Goal: Check status: Check status

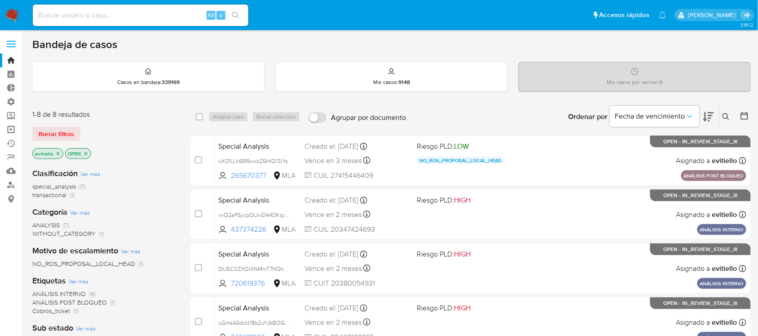
click at [10, 127] on link "Operaciones masivas" at bounding box center [53, 130] width 107 height 14
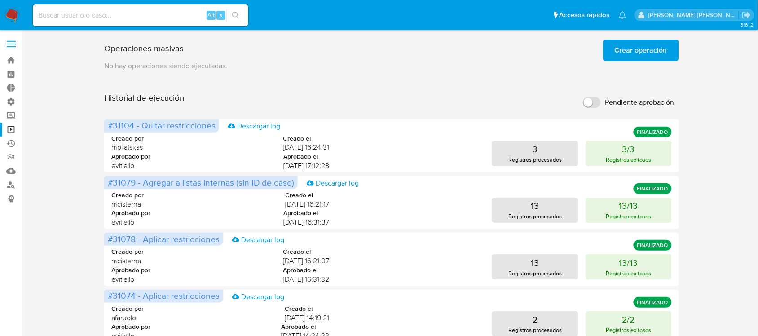
click at [626, 59] on span "Crear operación" at bounding box center [641, 50] width 53 height 20
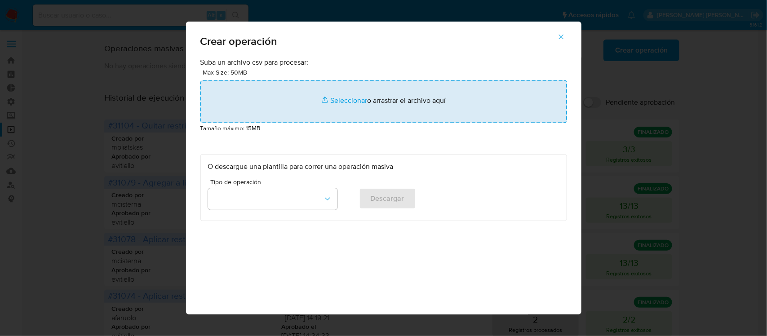
click at [317, 105] on input "file" at bounding box center [383, 101] width 367 height 43
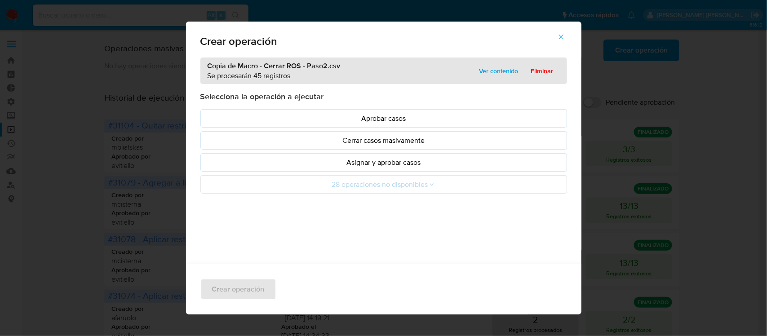
click at [336, 164] on p "Asignar y aprobar casos" at bounding box center [383, 162] width 351 height 10
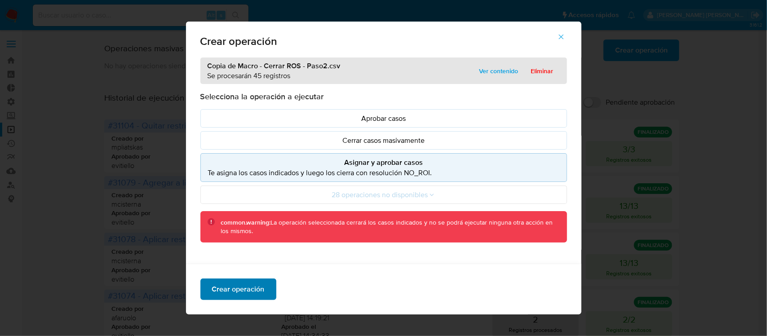
click at [252, 290] on span "Crear operación" at bounding box center [238, 289] width 53 height 20
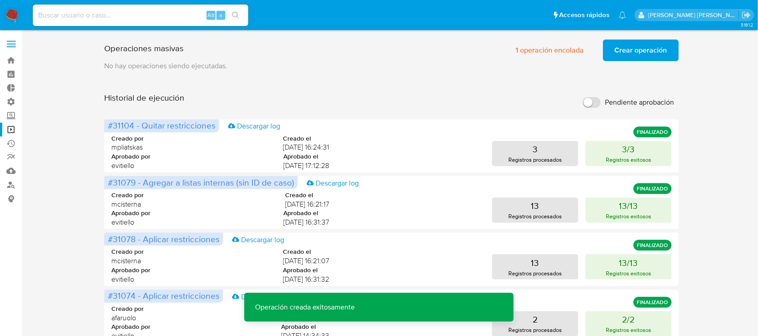
click at [619, 47] on span "Crear operación" at bounding box center [641, 50] width 53 height 20
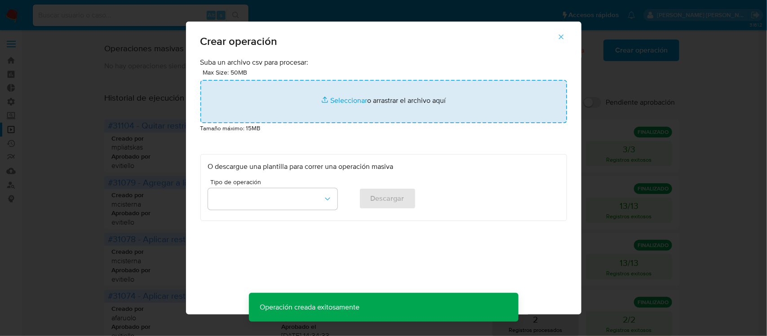
click at [311, 95] on input "file" at bounding box center [383, 101] width 367 height 43
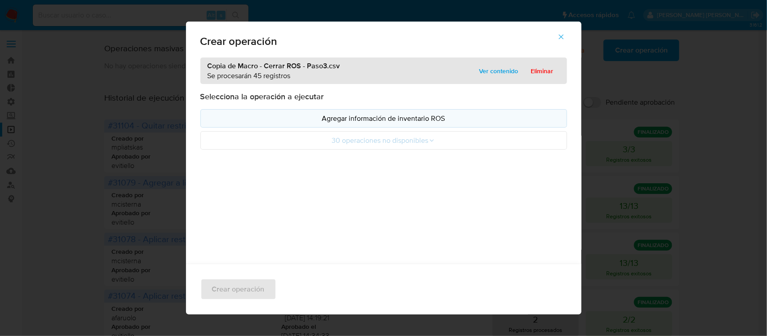
click at [400, 122] on p "Agregar información de inventario ROS" at bounding box center [383, 118] width 351 height 10
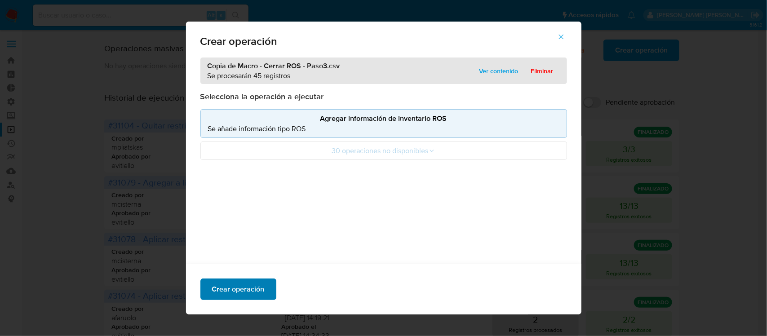
click at [248, 283] on span "Crear operación" at bounding box center [238, 289] width 53 height 20
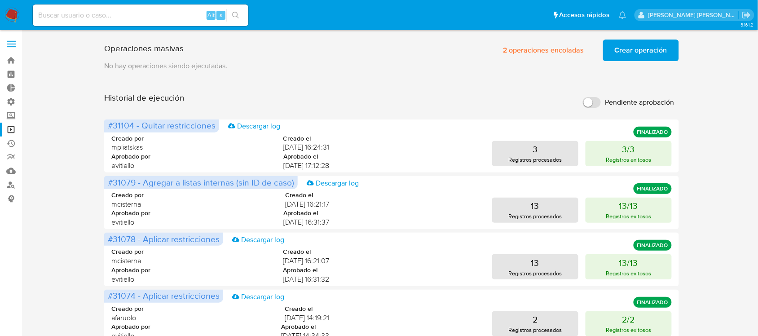
click at [617, 49] on span "Crear operación" at bounding box center [641, 50] width 53 height 20
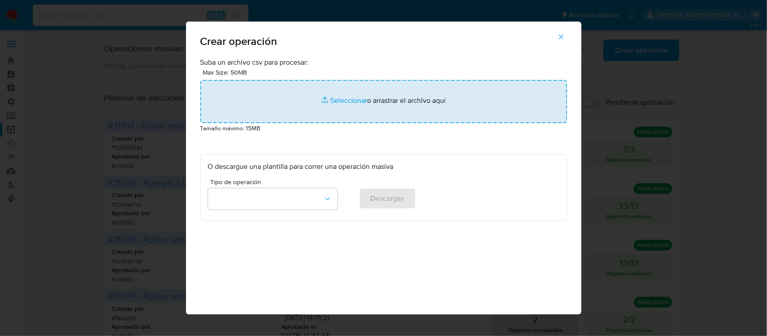
click at [346, 109] on input "file" at bounding box center [383, 101] width 367 height 43
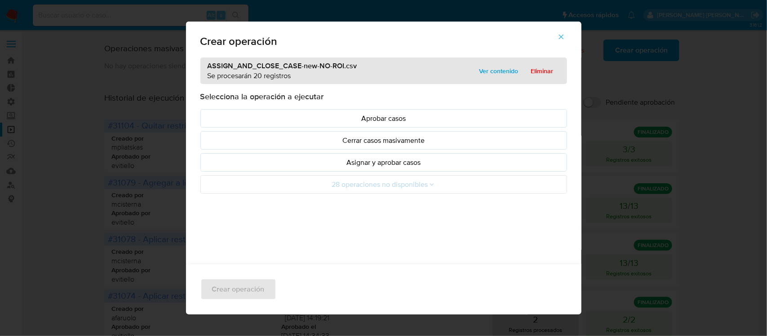
click at [414, 166] on p "Asignar y aprobar casos" at bounding box center [383, 162] width 351 height 10
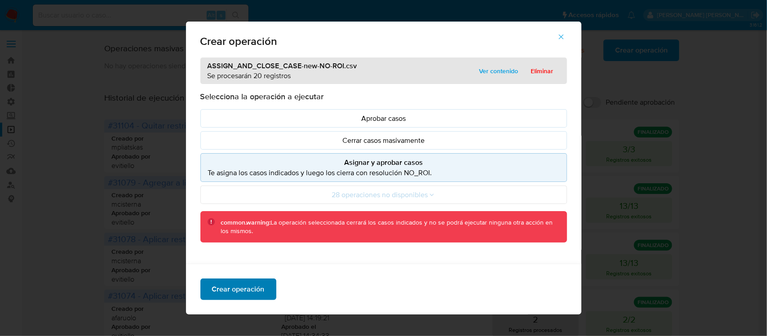
click at [234, 285] on span "Crear operación" at bounding box center [238, 289] width 53 height 20
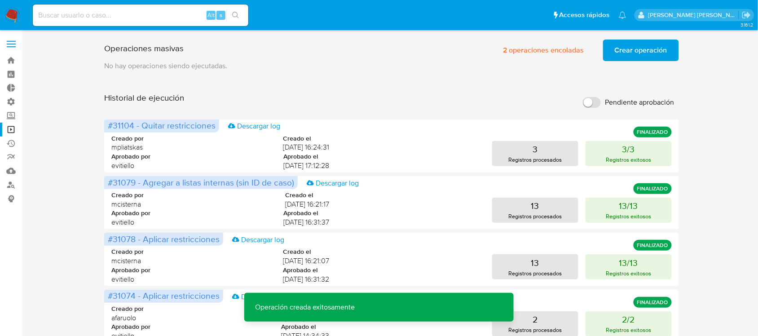
click at [630, 45] on span "Crear operación" at bounding box center [641, 50] width 53 height 20
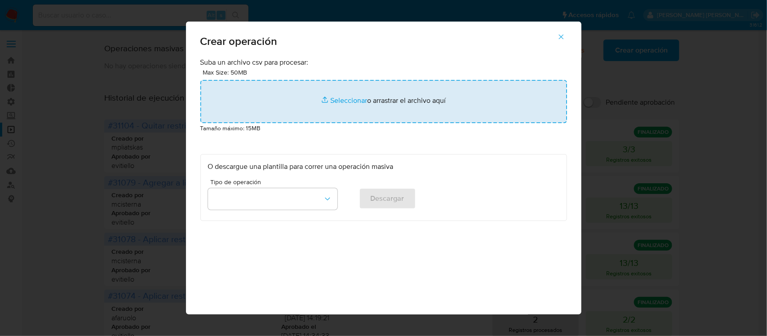
click at [348, 106] on input "file" at bounding box center [383, 101] width 367 height 43
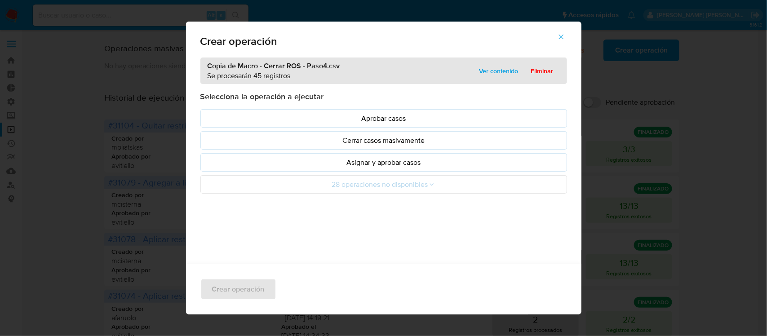
click at [358, 166] on p "Asignar y aprobar casos" at bounding box center [383, 162] width 351 height 10
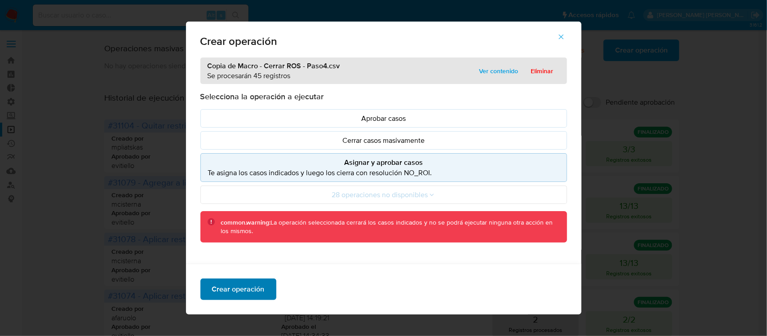
click at [247, 291] on span "Crear operación" at bounding box center [238, 289] width 53 height 20
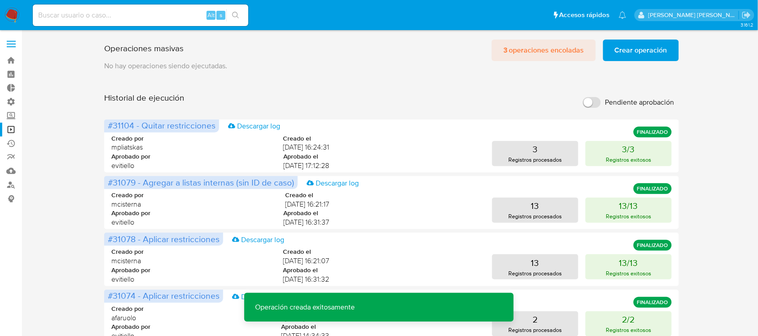
click at [530, 45] on span "3 operaciones encoladas" at bounding box center [544, 50] width 81 height 20
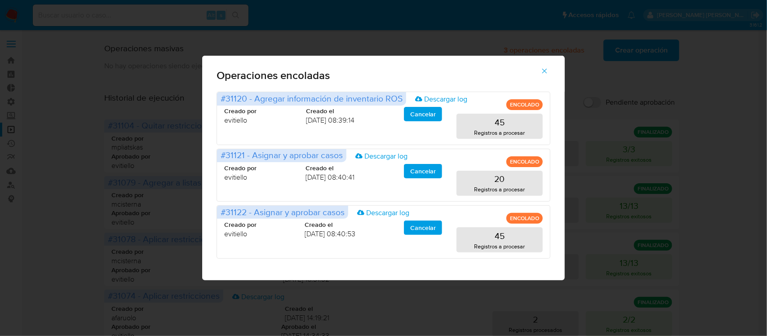
click at [544, 69] on icon "button" at bounding box center [544, 71] width 8 height 8
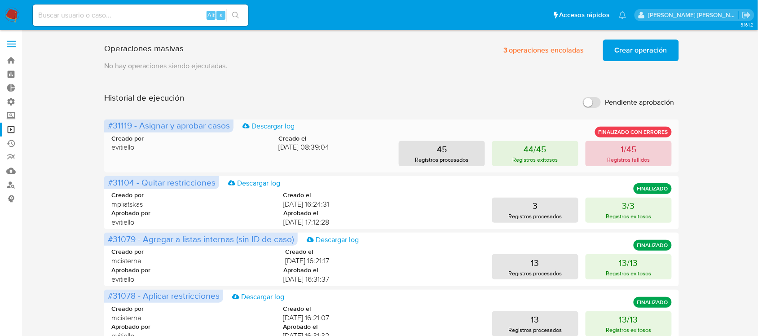
click at [651, 156] on button "1/45 Registros fallidos" at bounding box center [629, 153] width 86 height 25
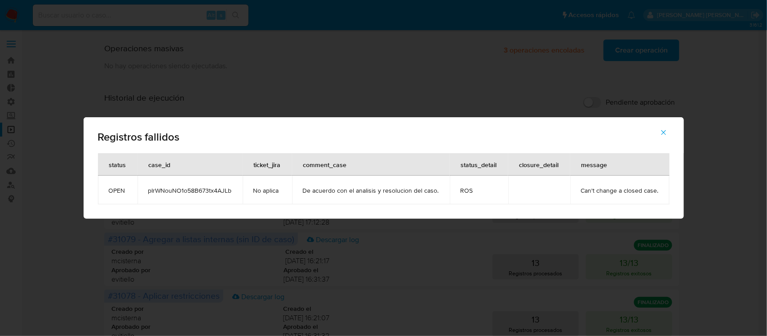
click at [198, 195] on td "pIrWNouNO1o58B673tx4AJLb" at bounding box center [189, 190] width 105 height 29
click at [208, 190] on span "pIrWNouNO1o58B673tx4AJLb" at bounding box center [190, 190] width 84 height 8
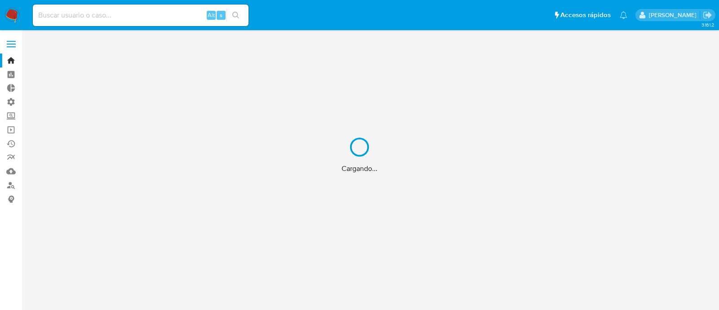
click at [144, 13] on div "Cargando..." at bounding box center [359, 155] width 719 height 310
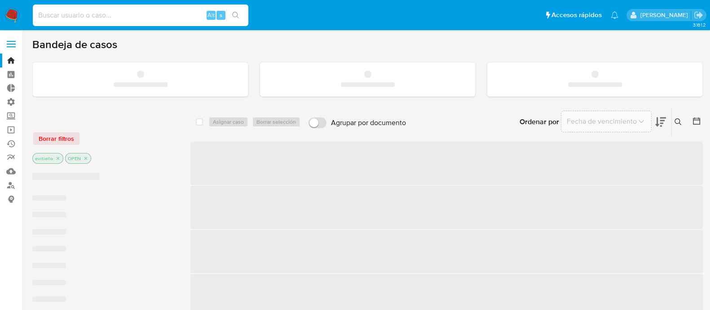
click at [147, 17] on input at bounding box center [141, 15] width 216 height 12
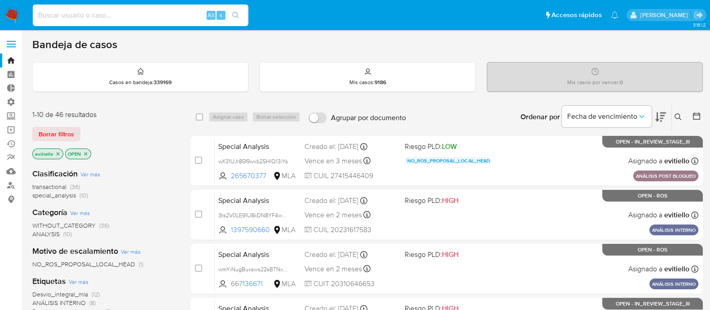
paste input "pIrWNouNO1o58B673tx4AJLb"
type input "pIrWNouNO1o58B673tx4AJLb"
click at [238, 13] on icon "search-icon" at bounding box center [235, 15] width 7 height 7
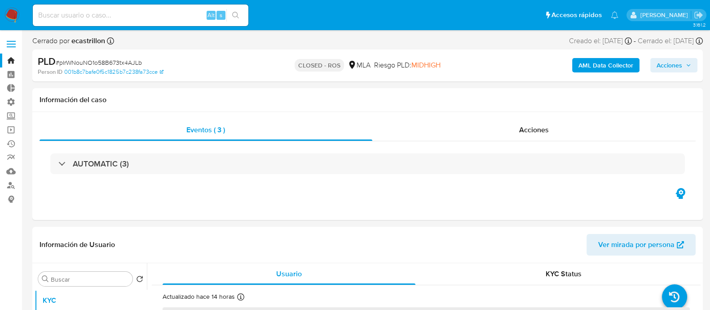
select select "10"
click at [182, 14] on input at bounding box center [141, 15] width 216 height 12
paste input "W3dBlsAS4Kmi07Z7PSO0buw2"
type input "W3dBlsAS4Kmi07Z7PSO0buw2"
click at [237, 14] on icon "search-icon" at bounding box center [235, 15] width 7 height 7
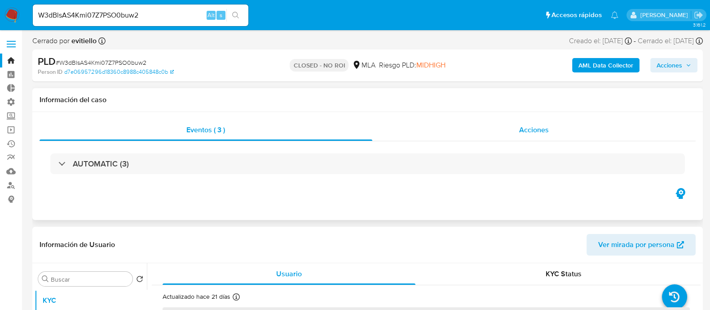
select select "10"
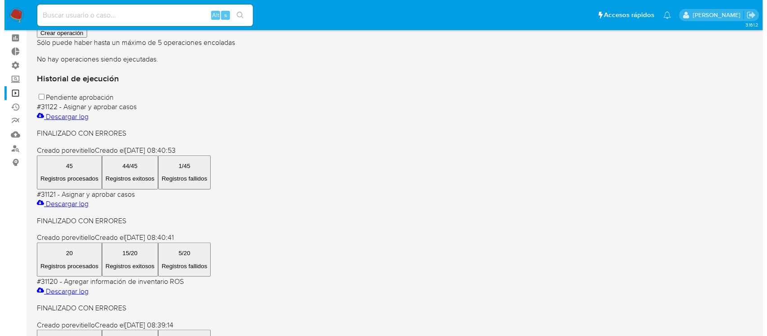
scroll to position [56, 0]
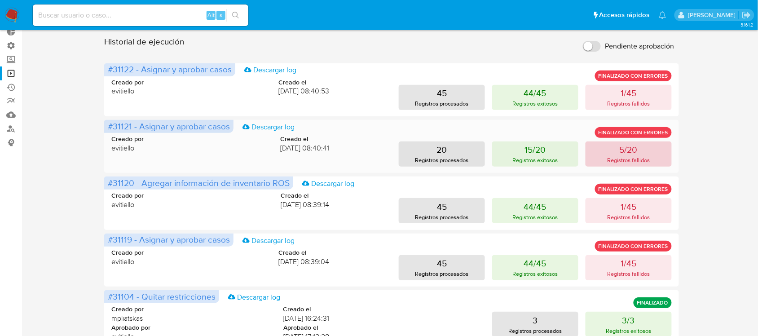
click at [610, 153] on button "5/20 Registros fallidos" at bounding box center [629, 154] width 86 height 25
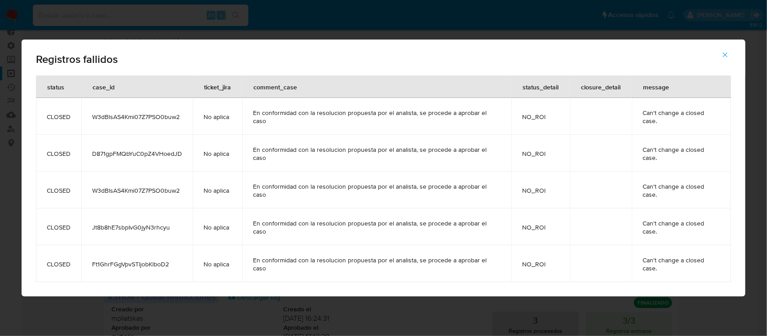
click at [127, 121] on span "W3dBlsAS4Kmi07Z7PSO0buw2" at bounding box center [137, 117] width 90 height 8
